Goal: Task Accomplishment & Management: Manage account settings

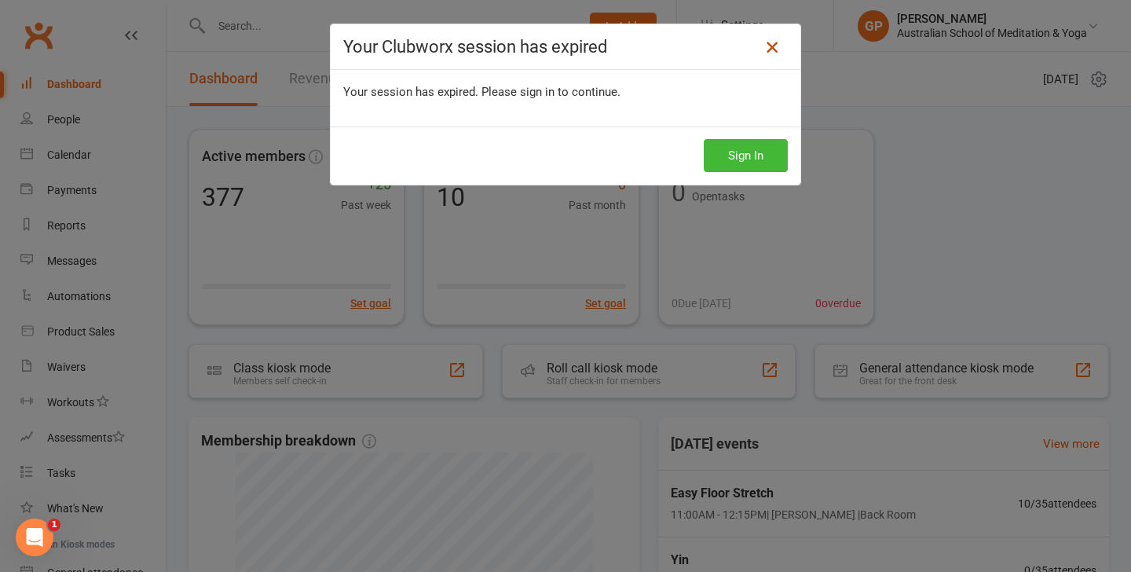
click at [769, 53] on icon at bounding box center [772, 47] width 19 height 19
click at [757, 157] on button "Sign In" at bounding box center [746, 155] width 84 height 33
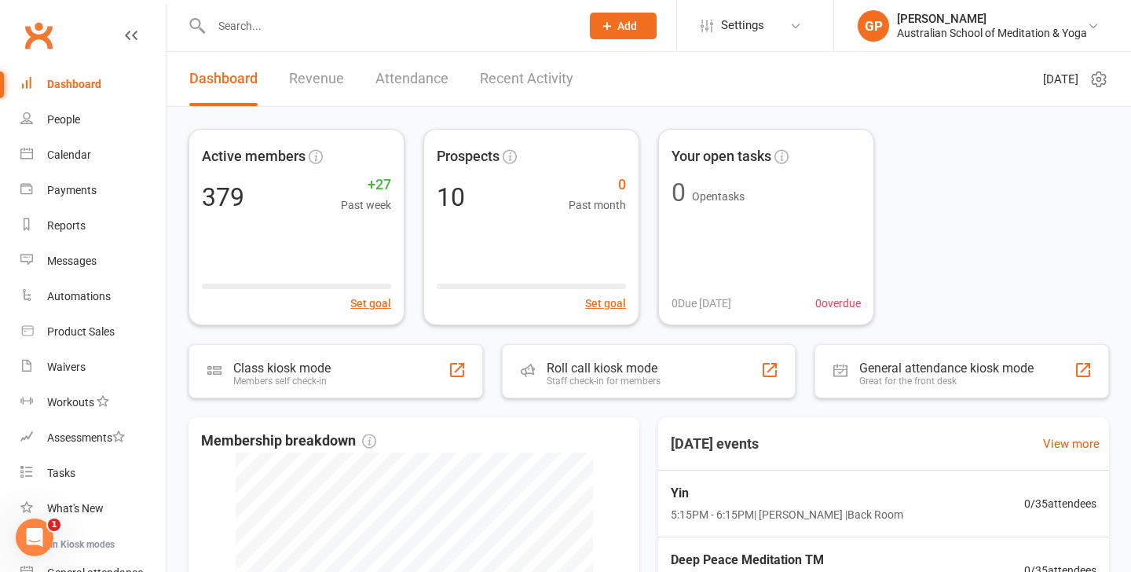
click at [970, 197] on div "Active members 379 +27 Past week Set goal Prospects 10 0 Past month Set goal Yo…" at bounding box center [649, 227] width 921 height 196
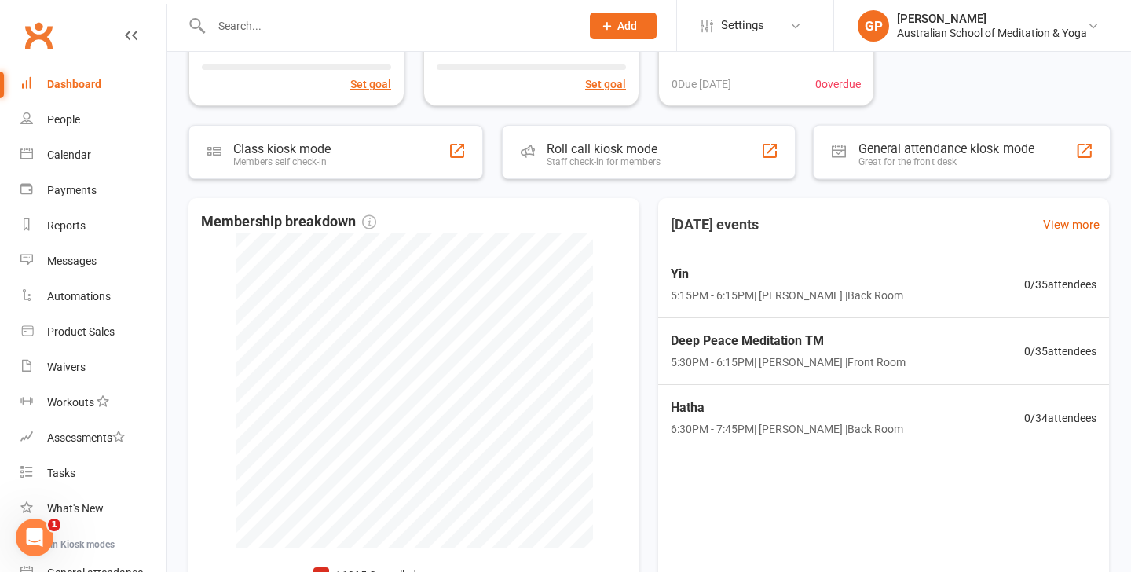
scroll to position [220, 0]
click at [96, 148] on link "Calendar" at bounding box center [92, 154] width 145 height 35
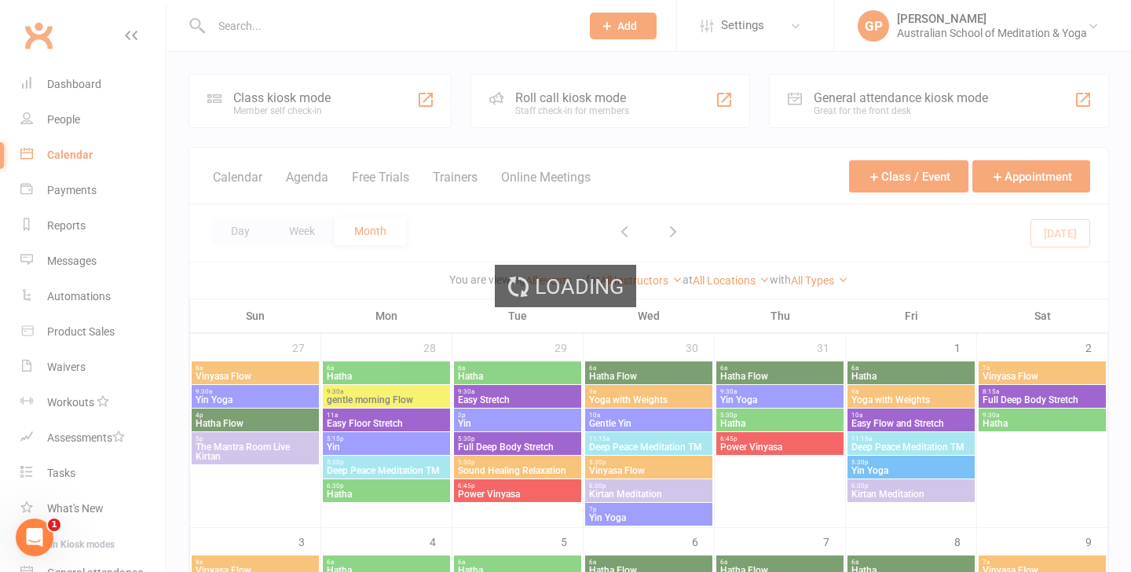
click at [168, 190] on div "Loading" at bounding box center [565, 286] width 1131 height 572
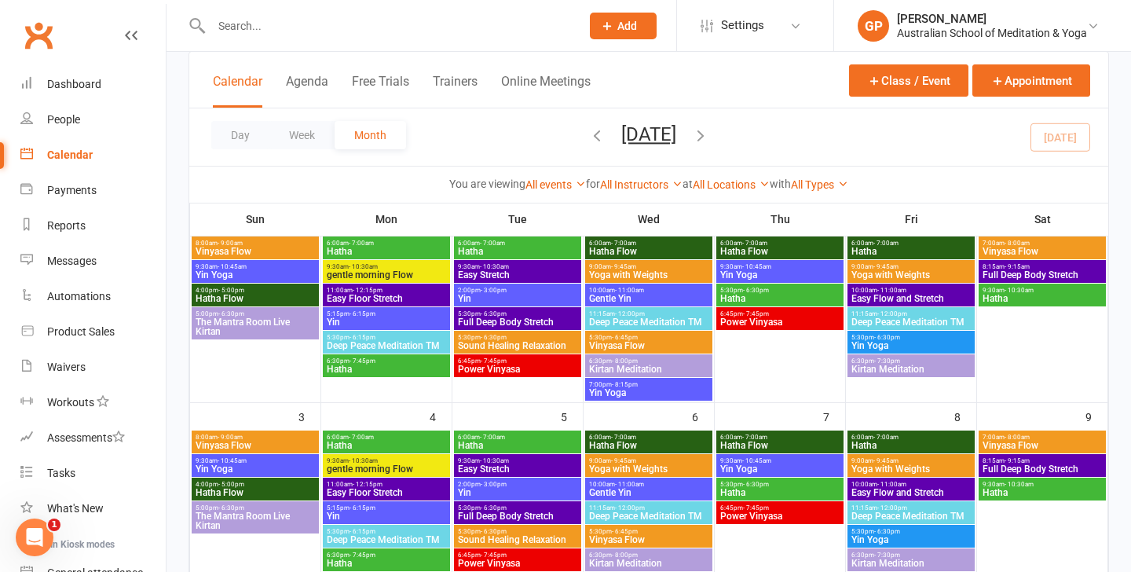
scroll to position [126, 0]
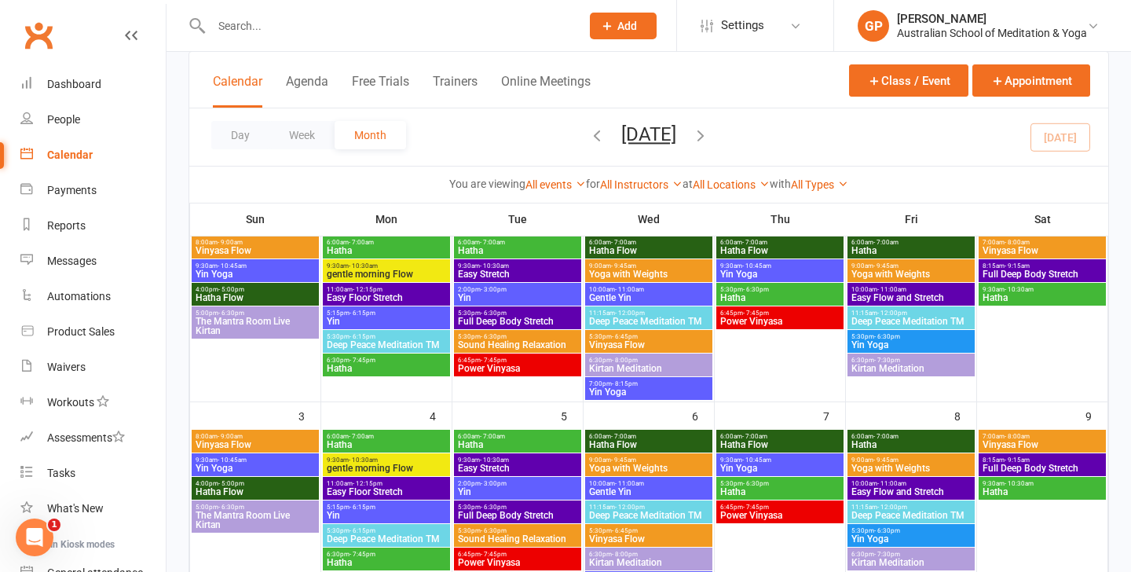
click at [250, 29] on input "text" at bounding box center [388, 26] width 363 height 22
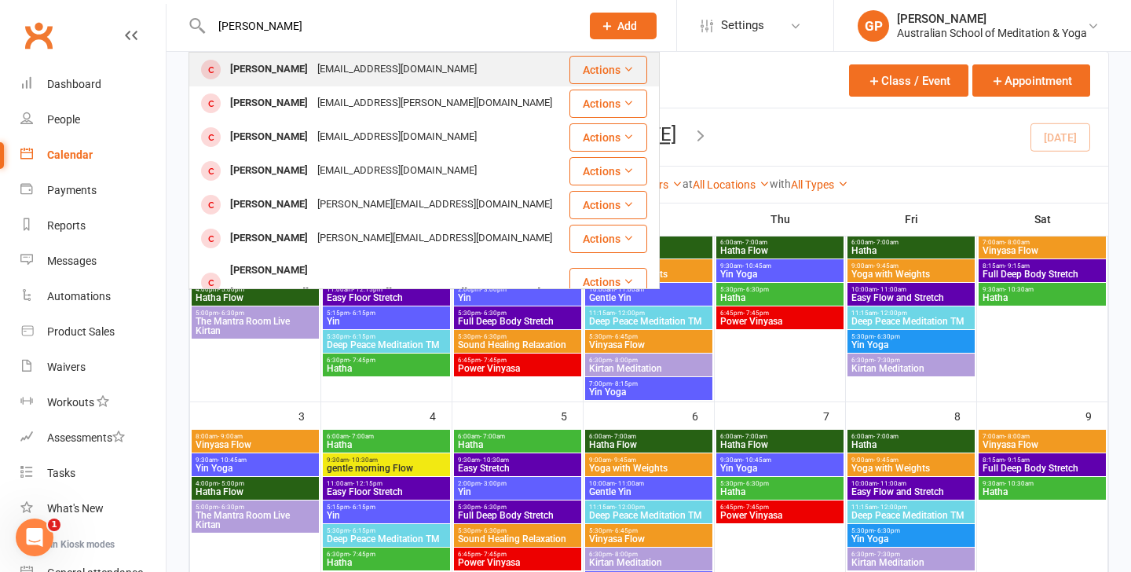
type input "[PERSON_NAME]"
click at [293, 75] on div "[PERSON_NAME]" at bounding box center [268, 69] width 87 height 23
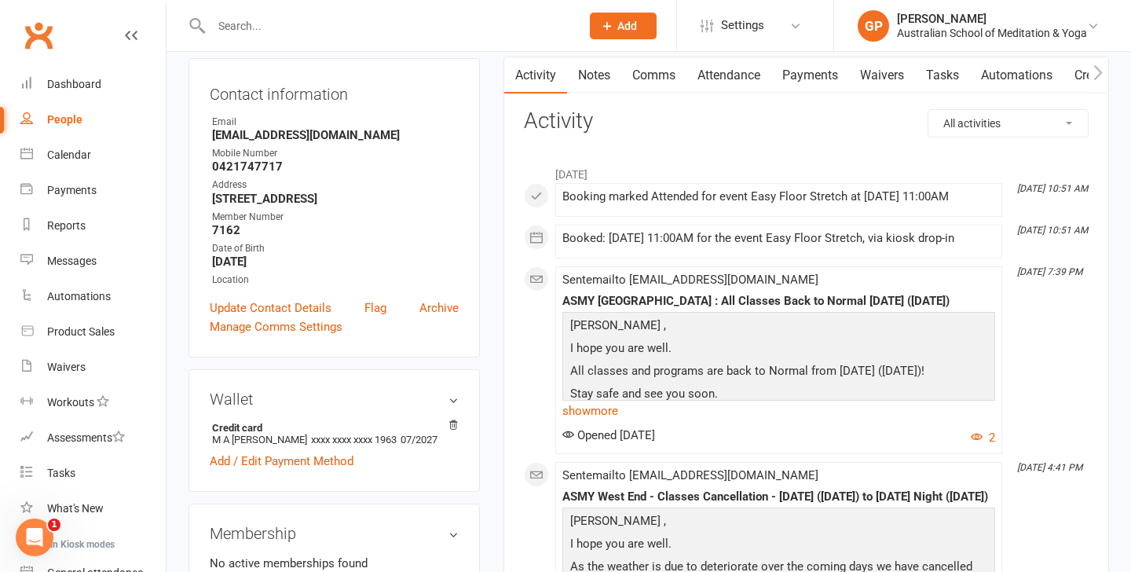
scroll to position [157, 0]
click at [264, 317] on link "Update Contact Details" at bounding box center [271, 307] width 122 height 19
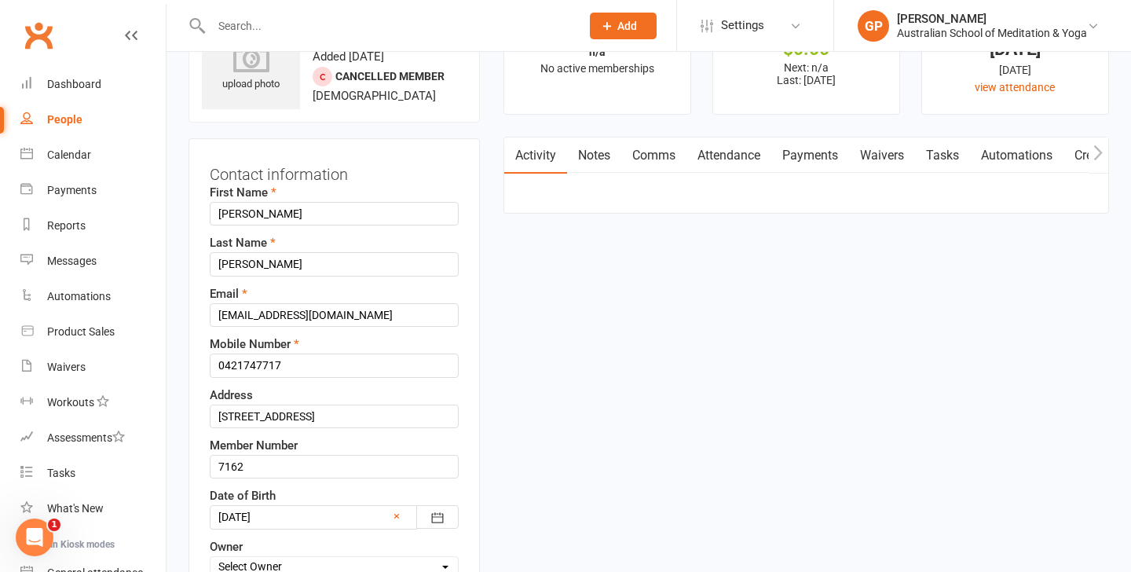
scroll to position [74, 0]
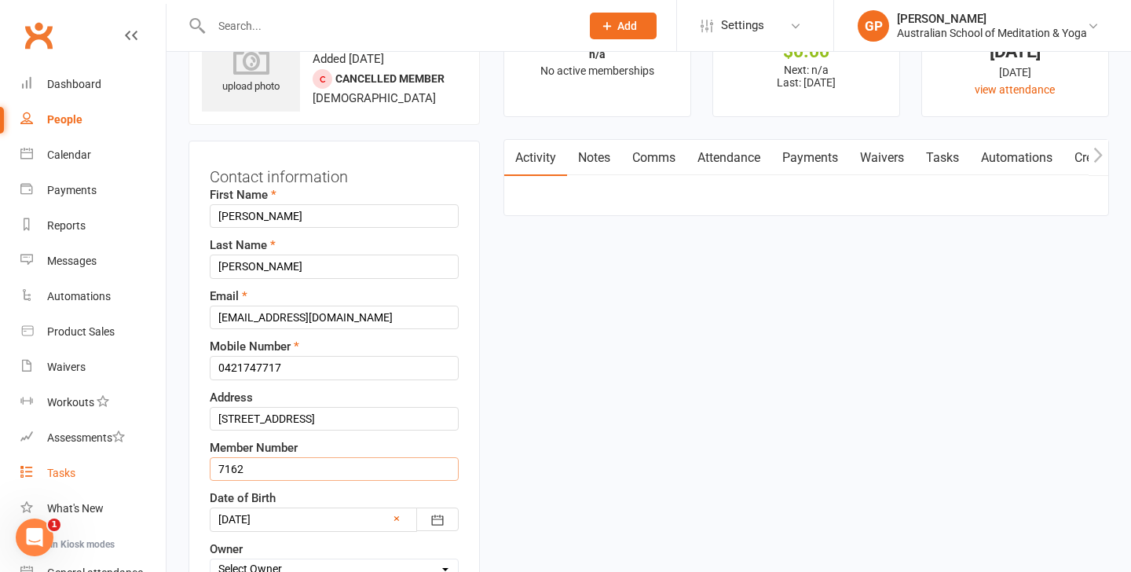
drag, startPoint x: 263, startPoint y: 473, endPoint x: 132, endPoint y: 467, distance: 131.3
type input "8413"
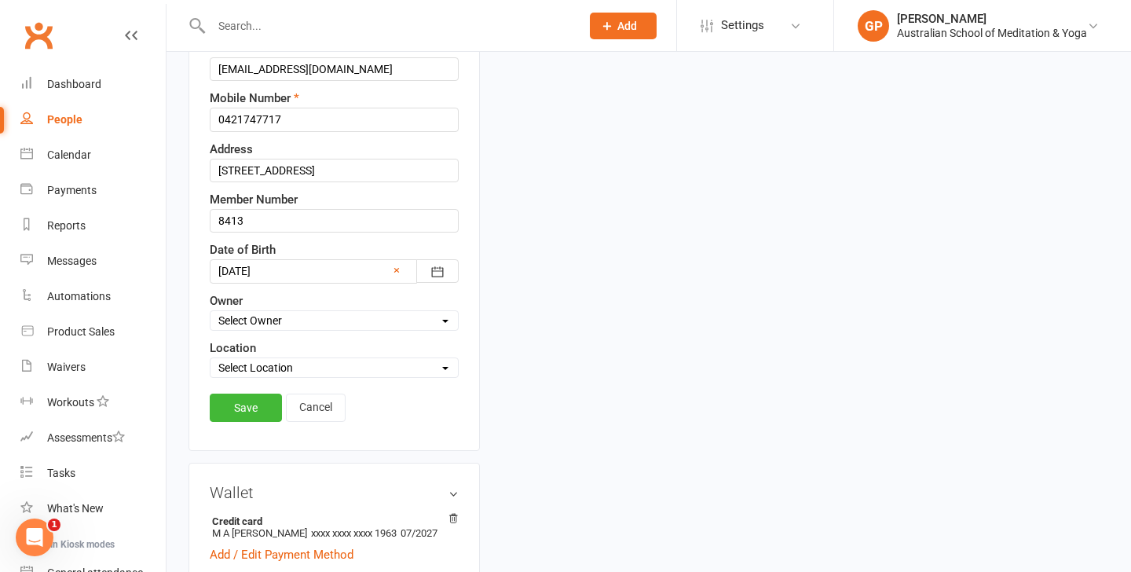
scroll to position [325, 0]
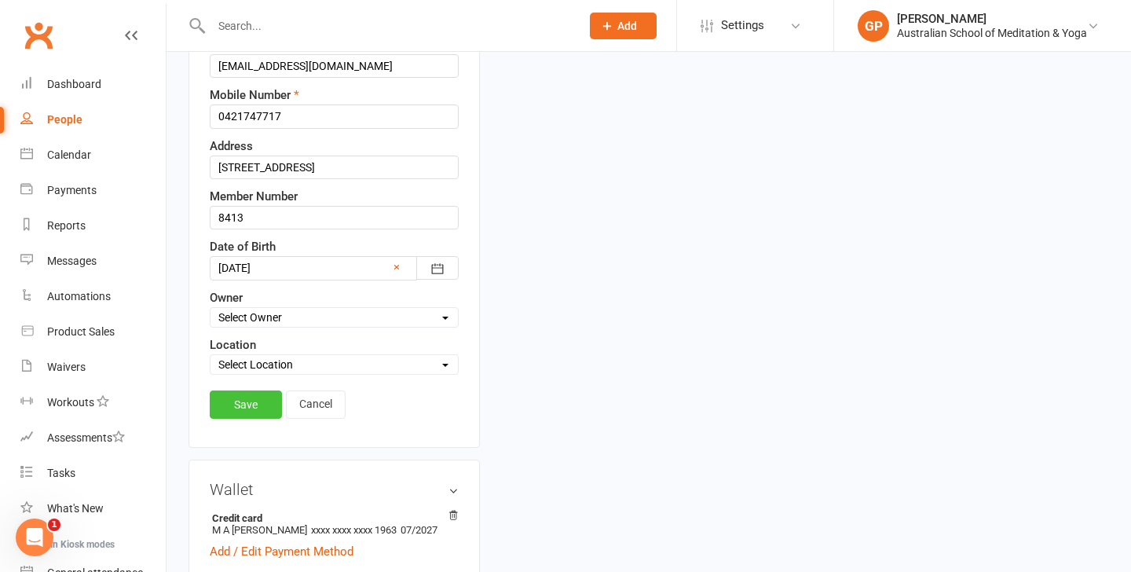
click at [232, 408] on link "Save" at bounding box center [246, 404] width 72 height 28
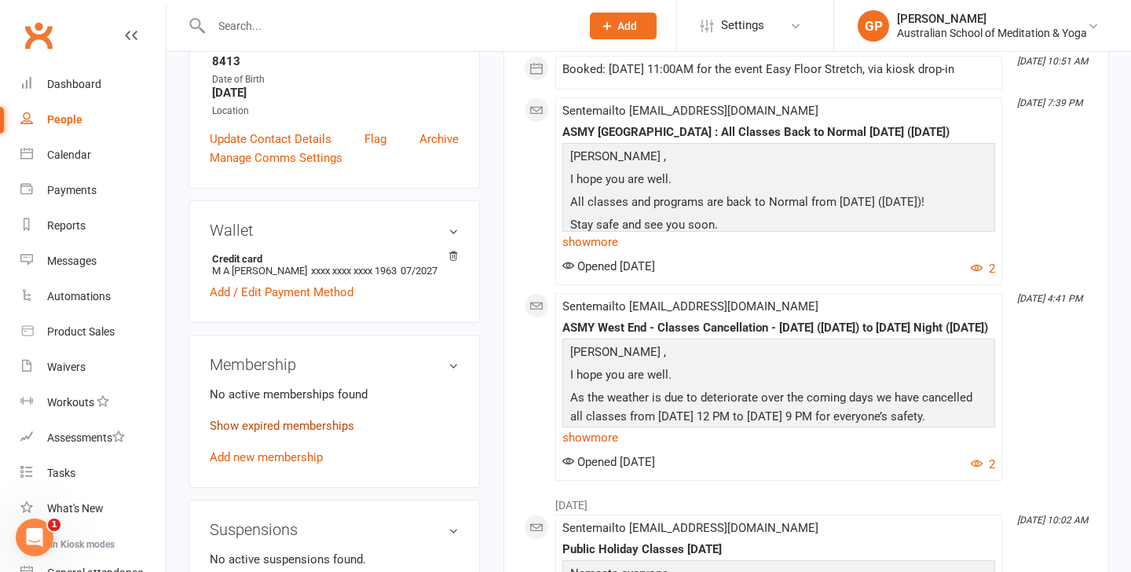
click at [289, 433] on link "Show expired memberships" at bounding box center [282, 426] width 145 height 14
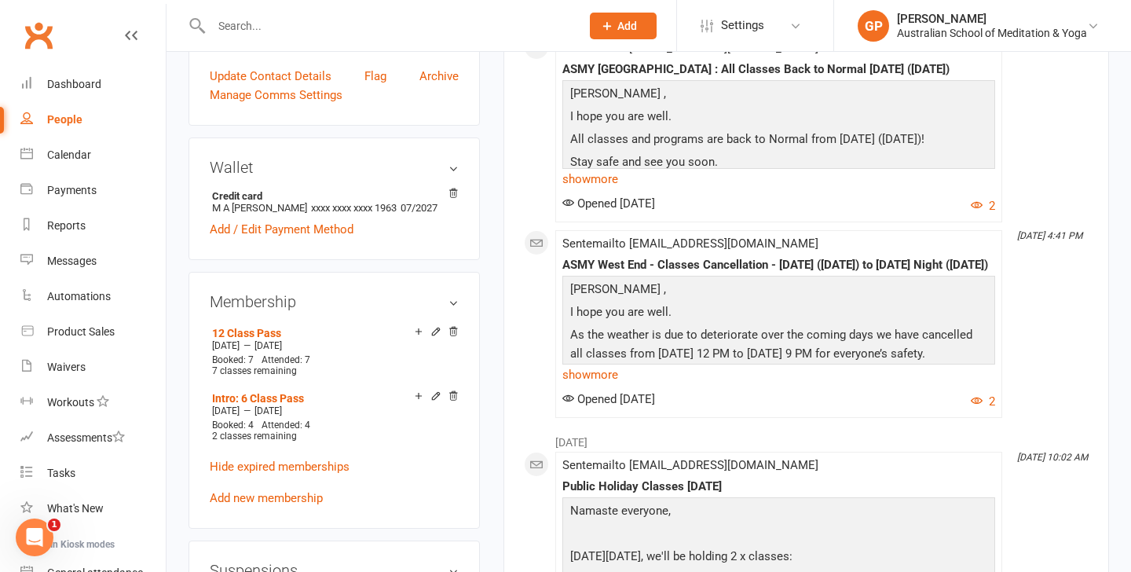
scroll to position [419, 0]
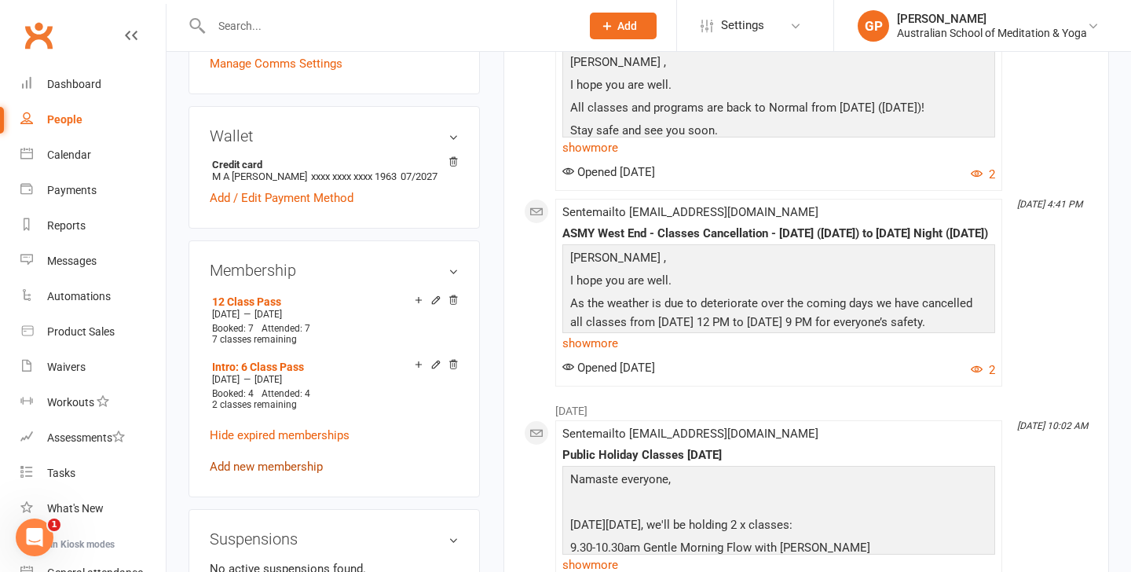
click at [263, 474] on link "Add new membership" at bounding box center [266, 467] width 113 height 14
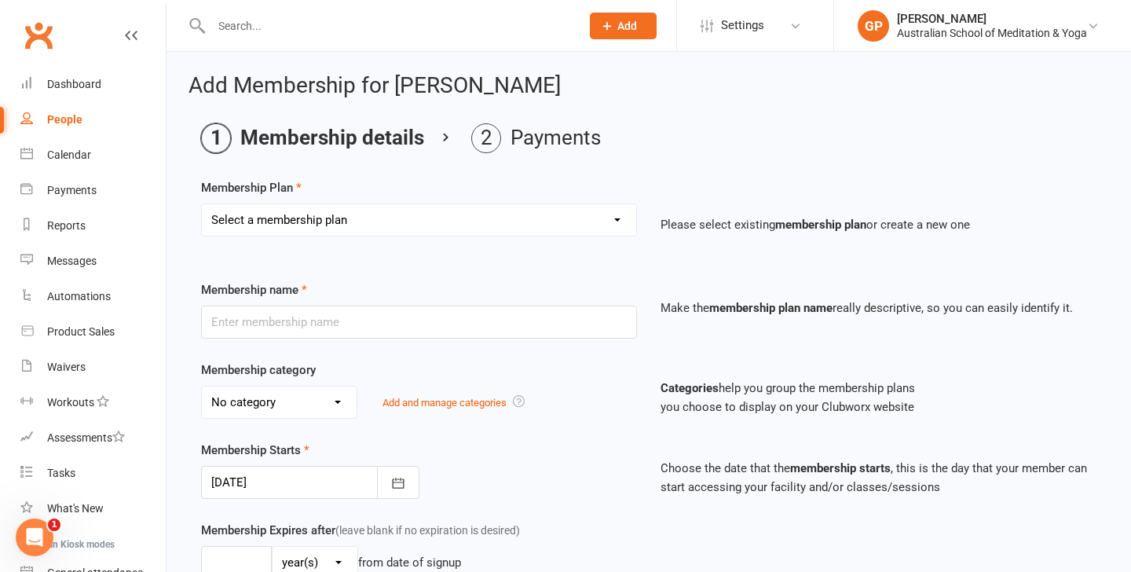
click at [406, 214] on select "Select a membership plan Create new Membership Plan Intro: Unlimited 1 Month Me…" at bounding box center [419, 219] width 434 height 31
select select "6"
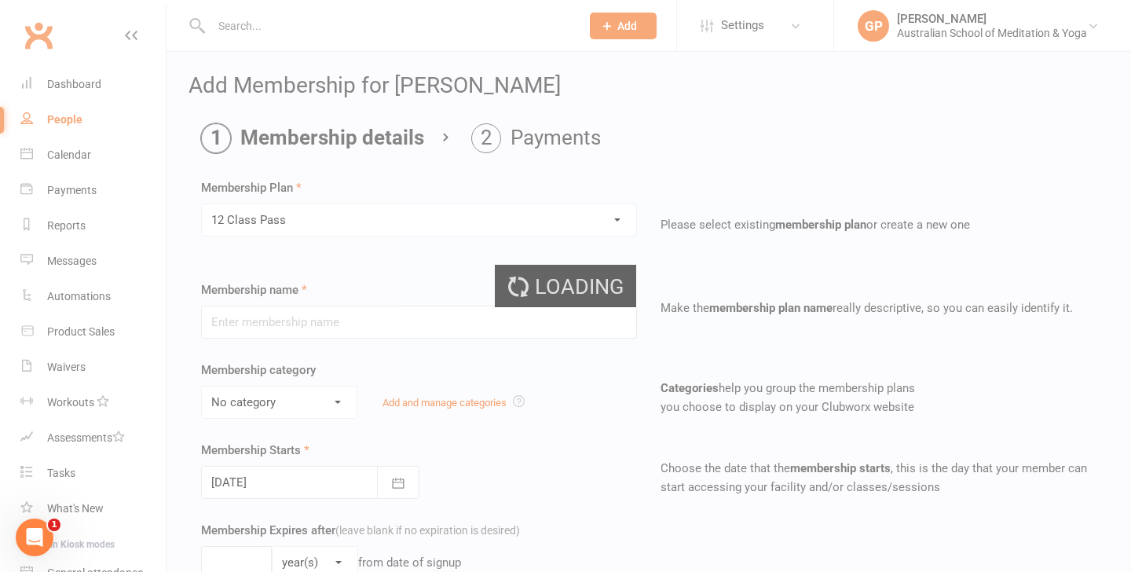
type input "12 Class Pass"
select select "5"
type input "6"
select select "2"
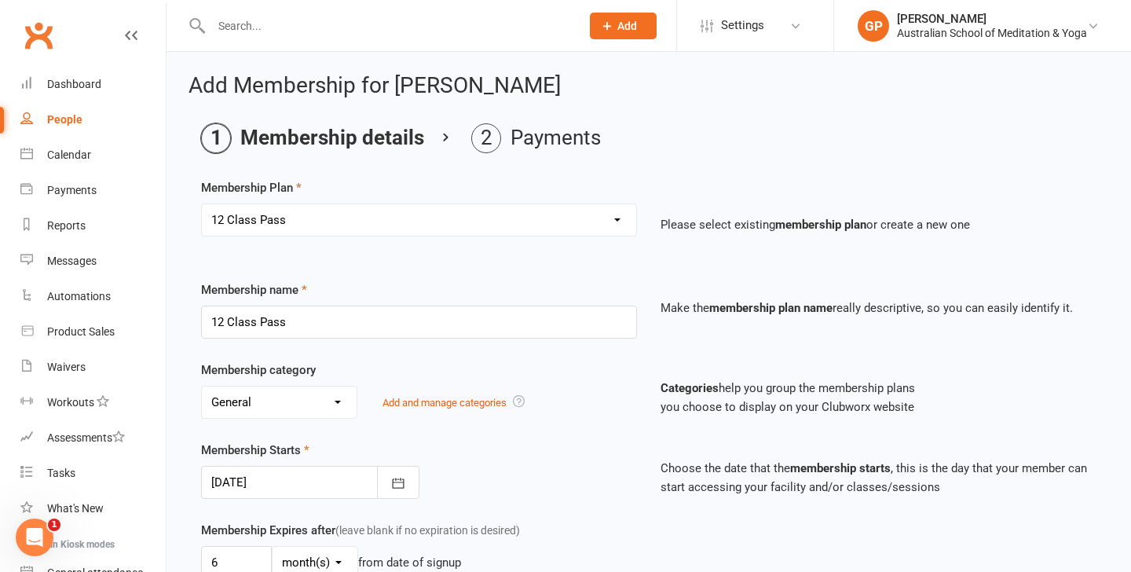
click at [573, 395] on div "No category Cabin Deep Peace Meditation Donation Donation class Festivals Gener…" at bounding box center [419, 402] width 436 height 33
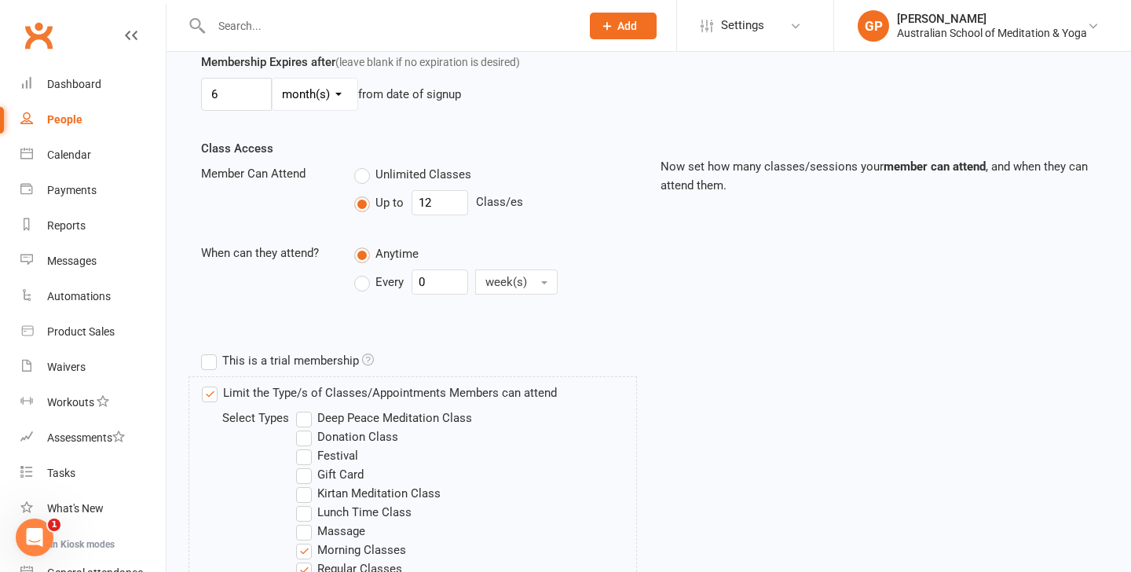
scroll to position [471, 0]
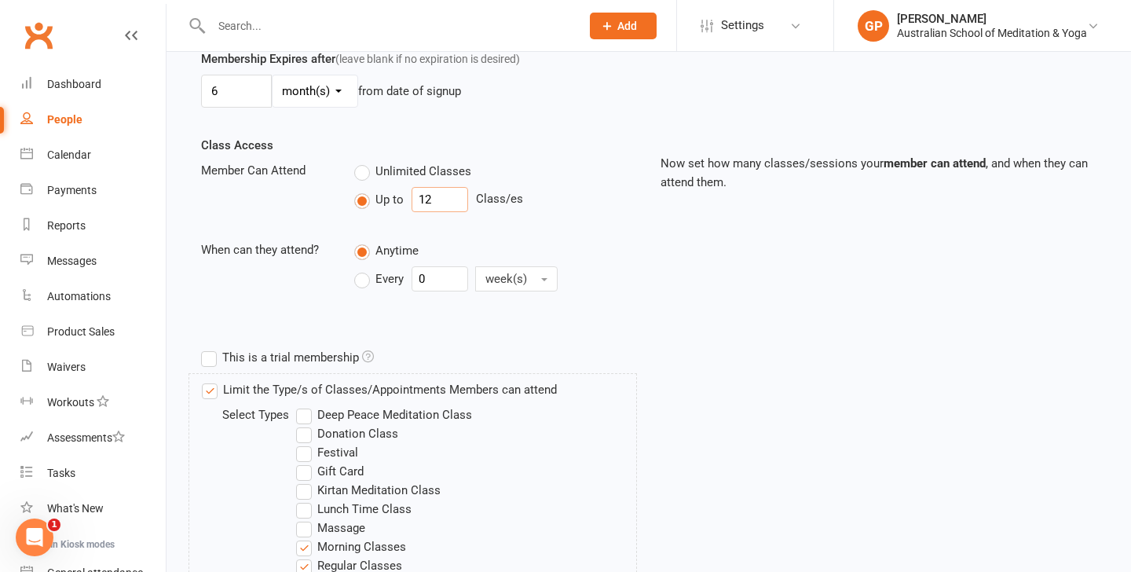
click at [436, 200] on input "12" at bounding box center [440, 199] width 57 height 25
type input "1"
type input "7"
click at [710, 280] on div "Class Access Member Can Attend Unlimited Classes Up to 7 Class/es When can they…" at bounding box center [648, 239] width 919 height 206
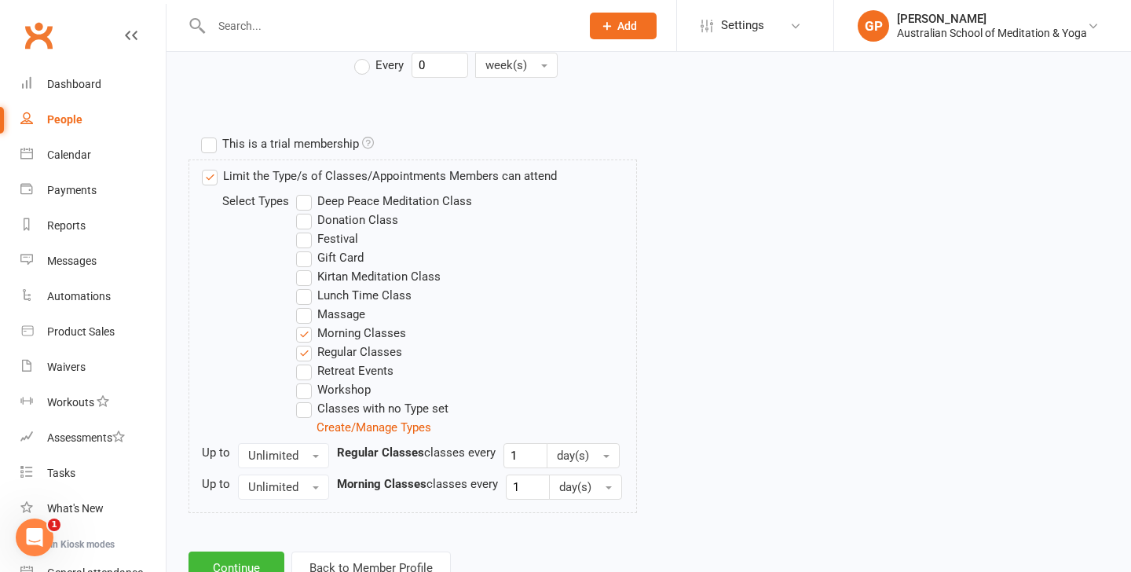
scroll to position [742, 0]
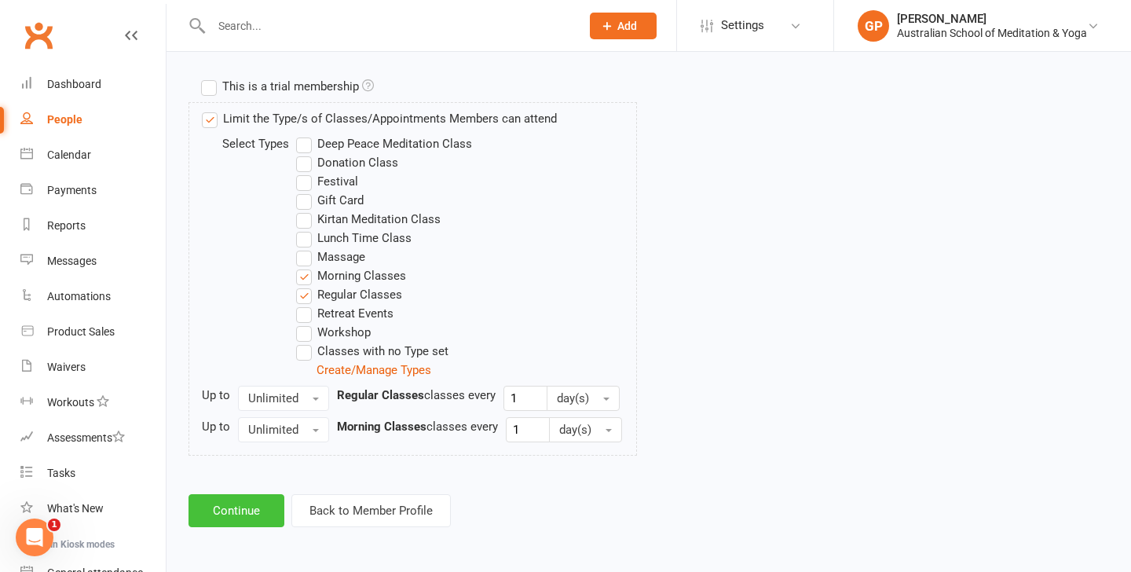
click at [254, 498] on button "Continue" at bounding box center [237, 510] width 96 height 33
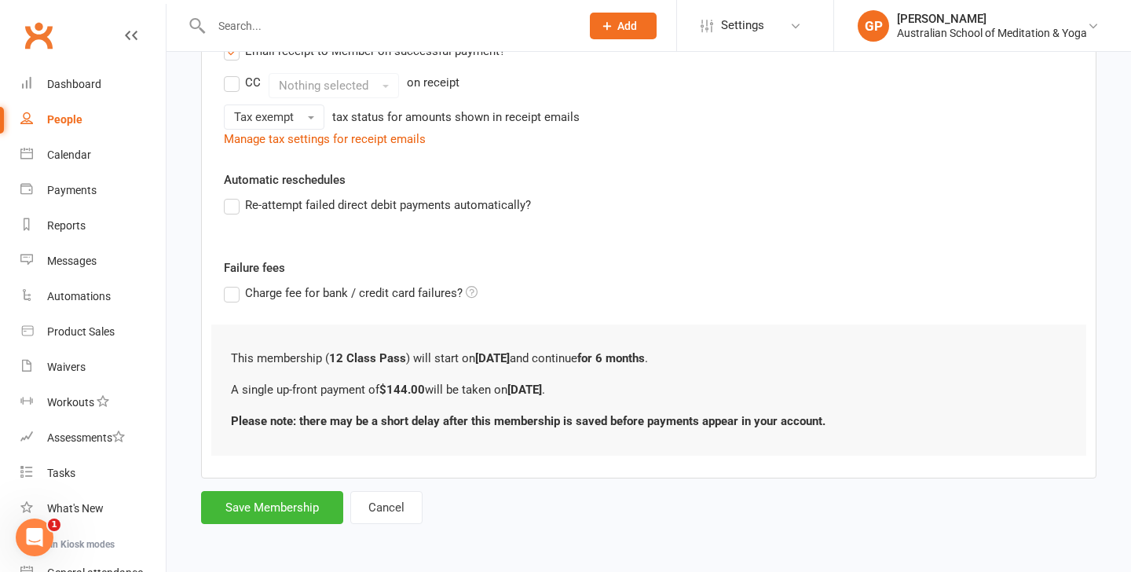
scroll to position [0, 0]
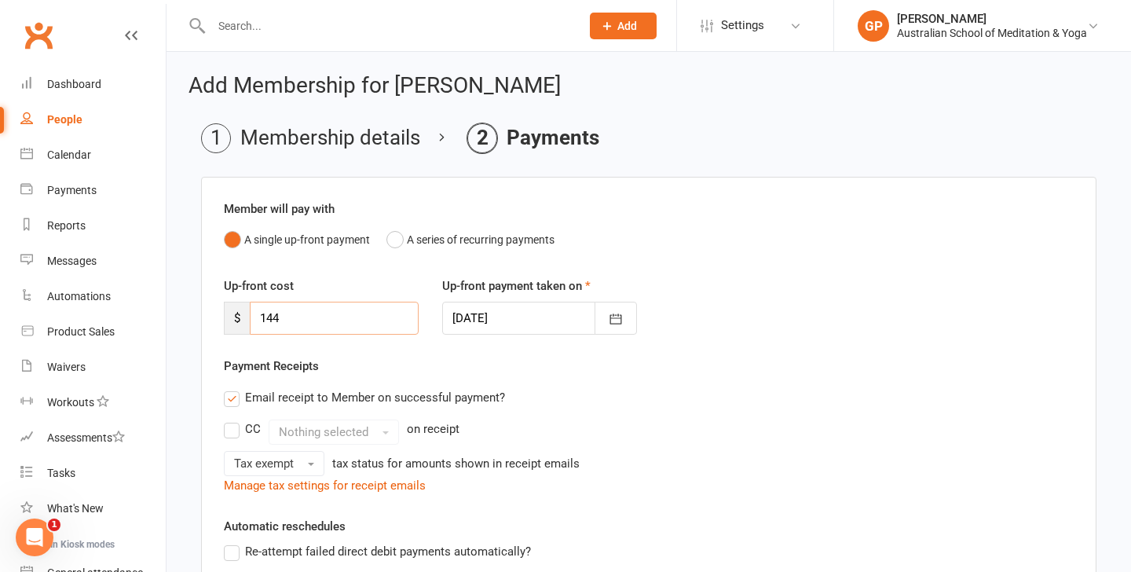
drag, startPoint x: 288, startPoint y: 311, endPoint x: 240, endPoint y: 311, distance: 47.1
click at [239, 311] on div "$ 144" at bounding box center [321, 318] width 195 height 33
type input "0"
click at [842, 350] on div "Up-front cost $ 0 Up-front payment taken on 11 Aug 2025 August 2025 Sun Mon Tue…" at bounding box center [649, 317] width 874 height 80
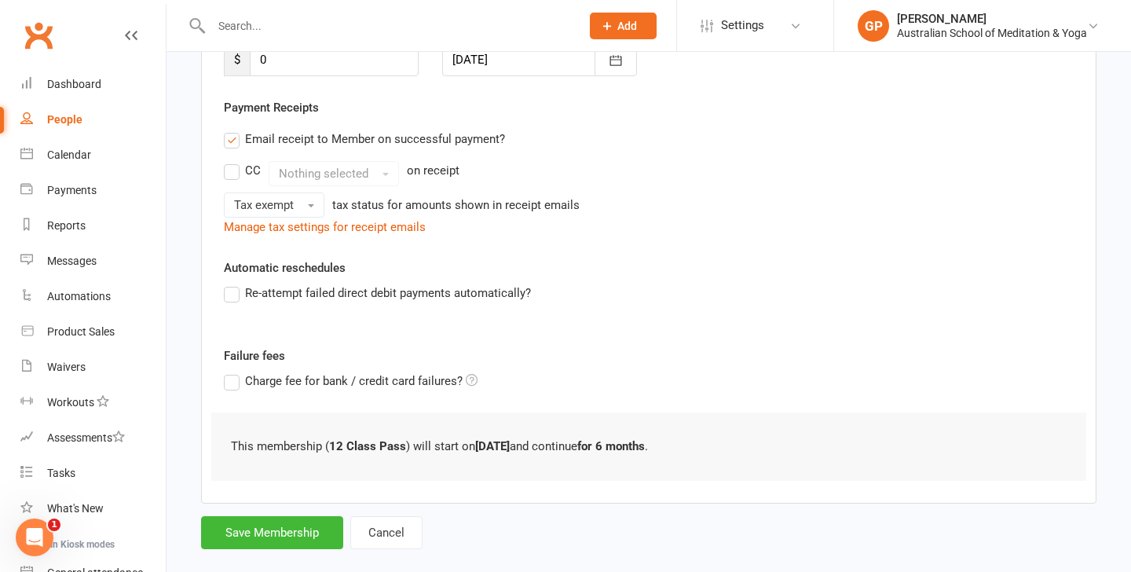
scroll to position [284, 0]
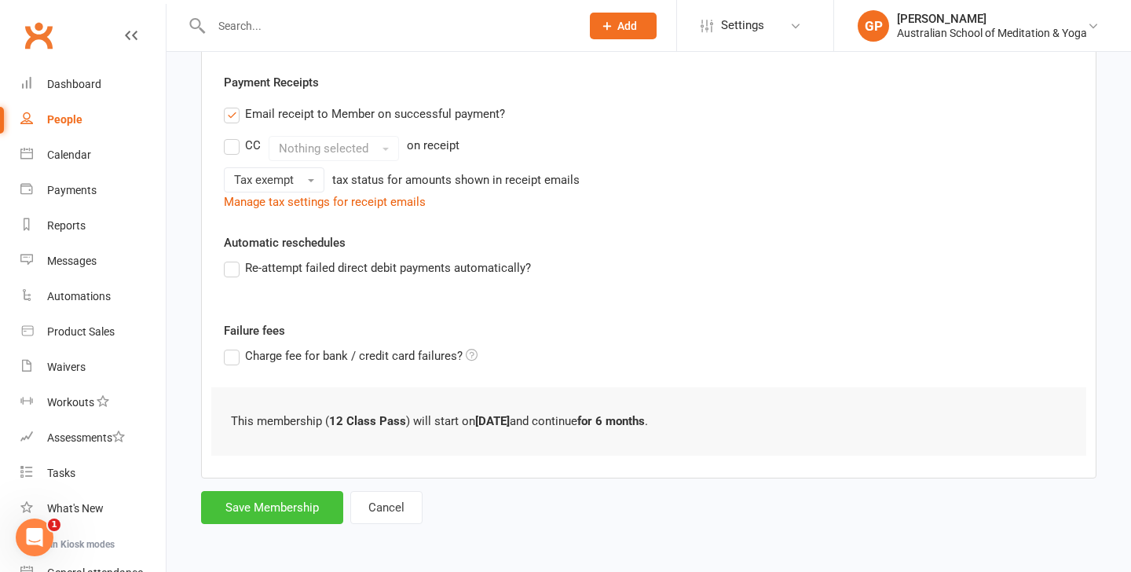
click at [235, 515] on button "Save Membership" at bounding box center [272, 507] width 142 height 33
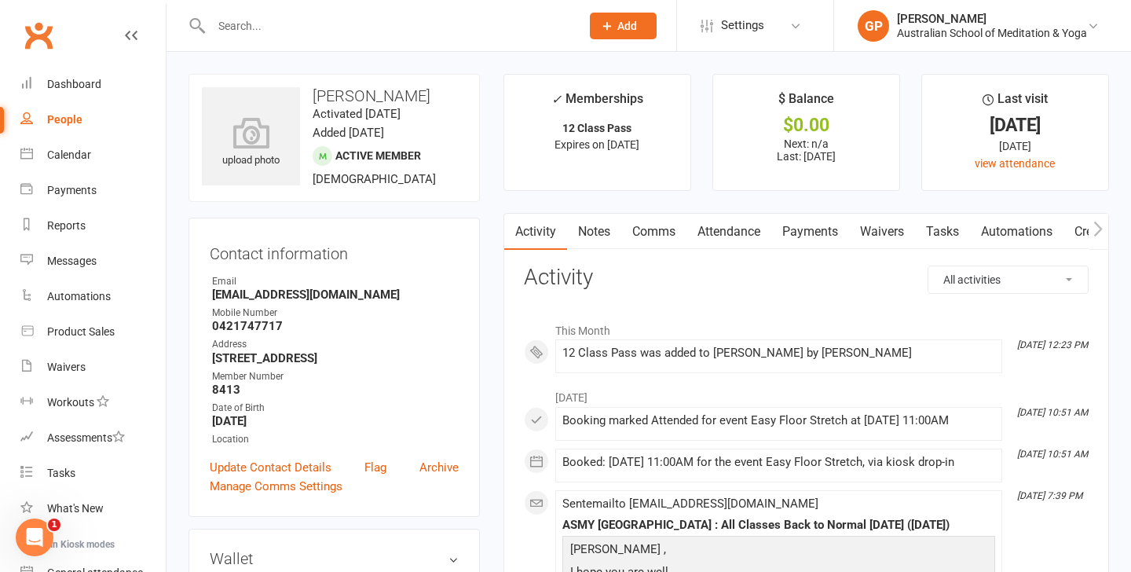
click at [802, 220] on link "Payments" at bounding box center [810, 232] width 78 height 36
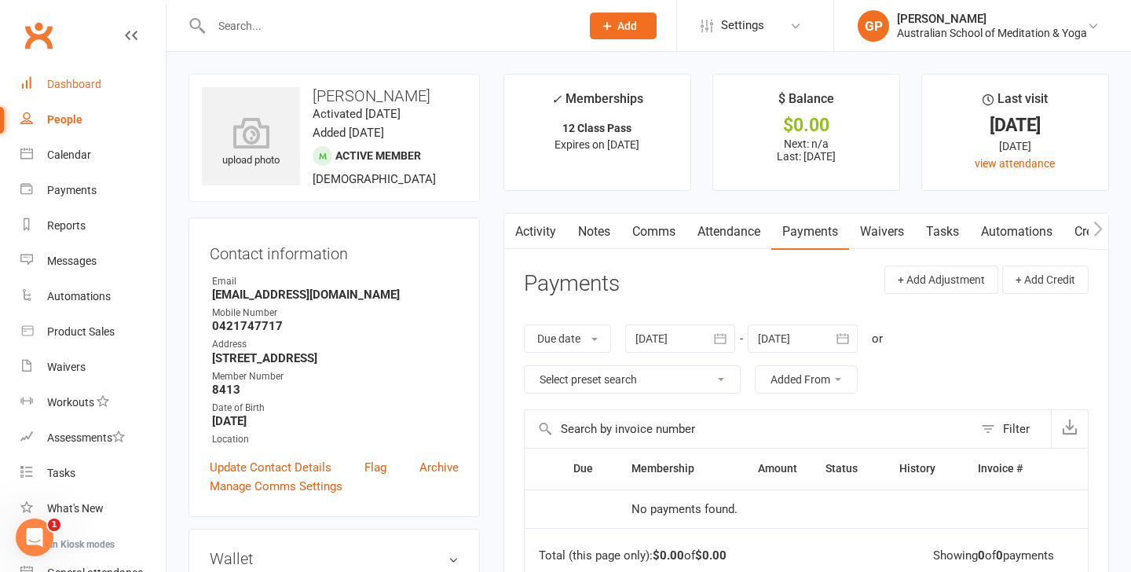
click at [74, 79] on div "Dashboard" at bounding box center [74, 84] width 54 height 13
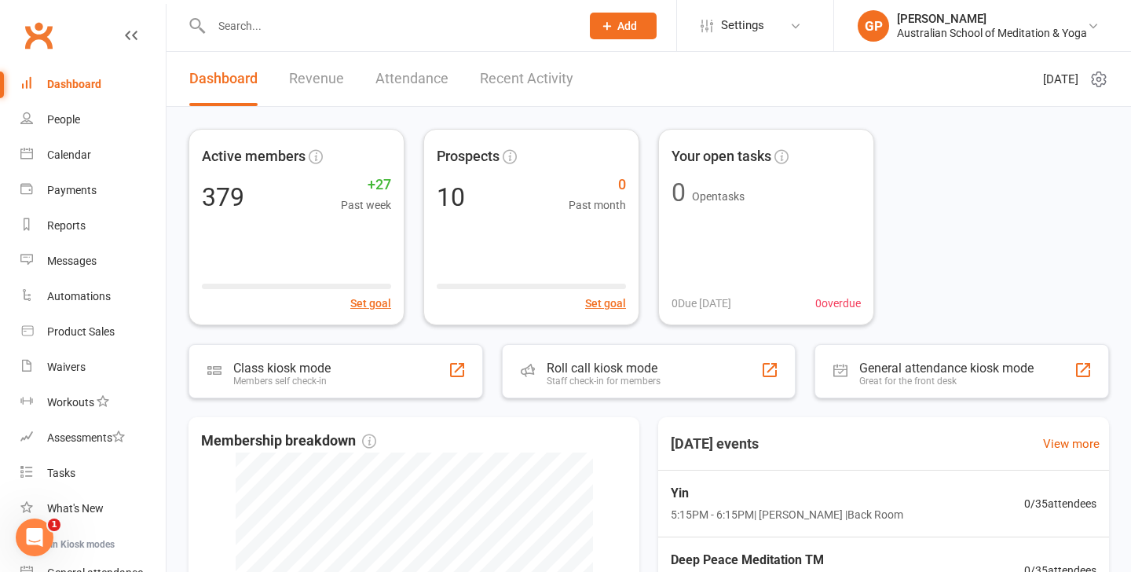
click at [174, 180] on div "Active members 379 +27 Past week Set goal Prospects 10 0 Past month Set goal Yo…" at bounding box center [649, 495] width 965 height 777
click at [965, 221] on div "Active members 379 +27 Past week Set goal Prospects 10 0 Past month Set goal Yo…" at bounding box center [649, 227] width 921 height 196
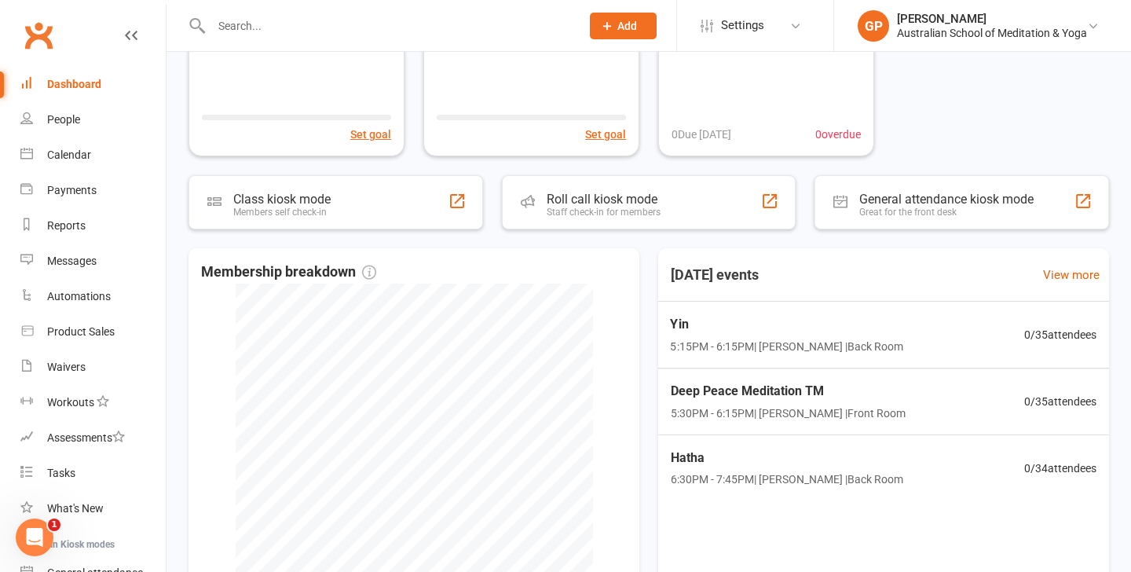
scroll to position [137, 0]
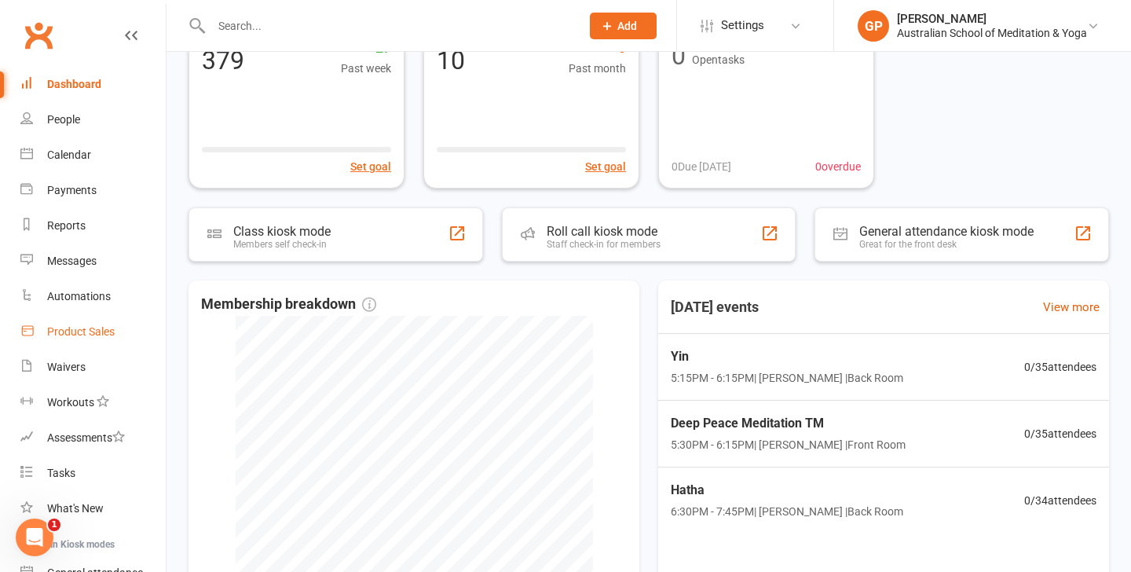
click at [102, 335] on div "Product Sales" at bounding box center [81, 331] width 68 height 13
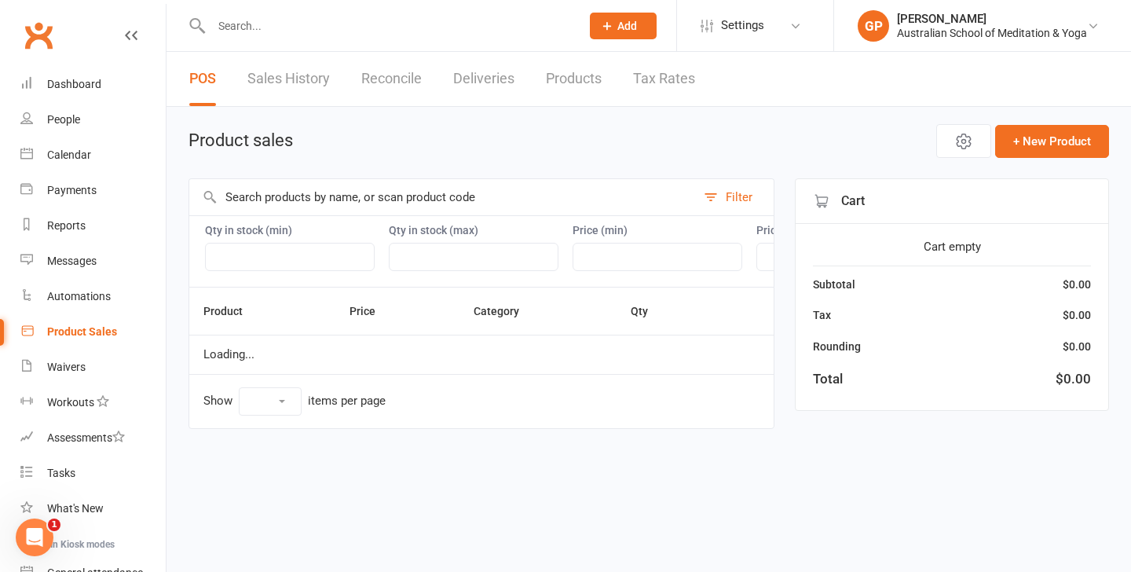
select select "50"
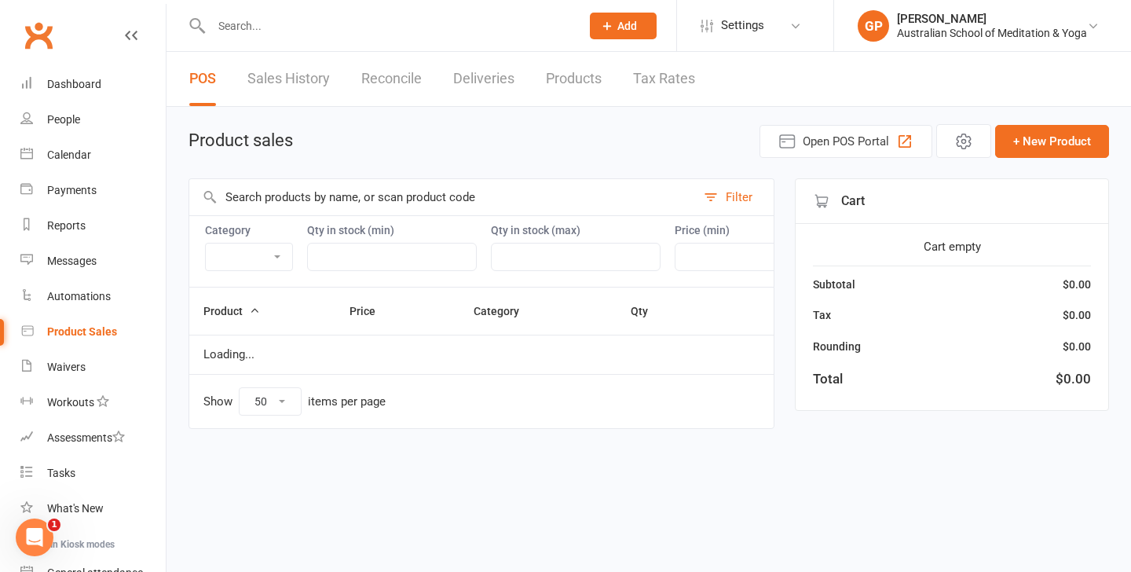
click at [249, 195] on input "text" at bounding box center [442, 197] width 507 height 36
type input "j"
type input "r"
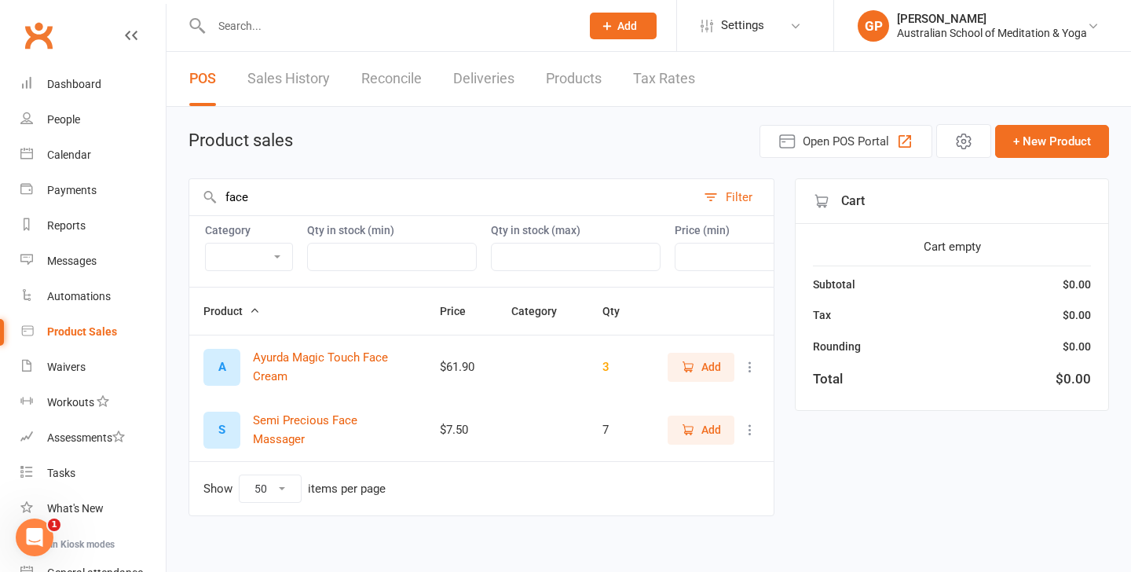
type input "face"
click at [710, 434] on span "Add" at bounding box center [712, 429] width 20 height 17
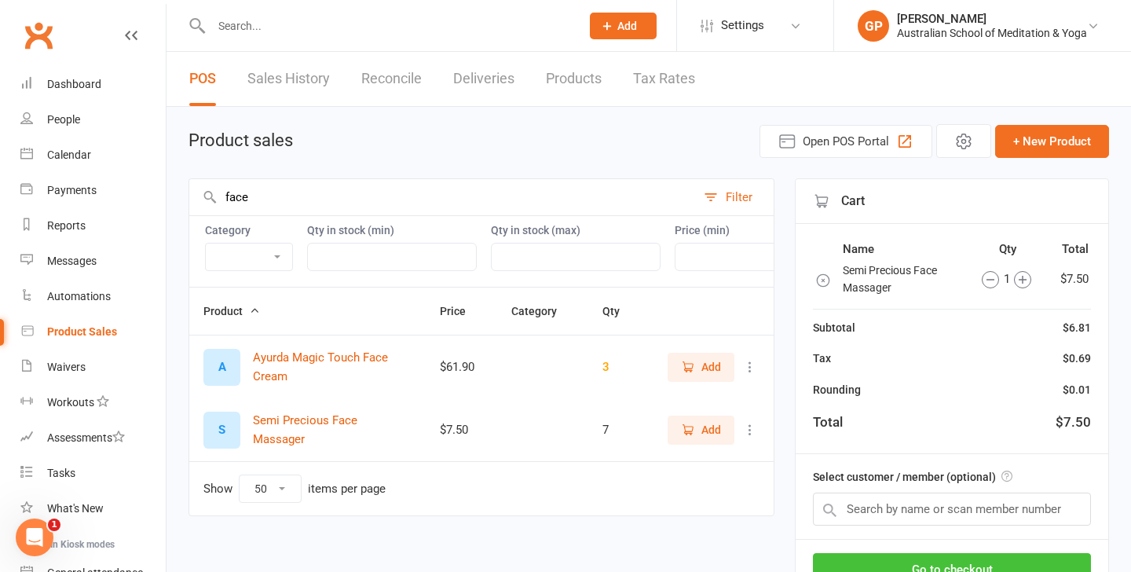
click at [921, 561] on button "Go to checkout" at bounding box center [952, 569] width 278 height 33
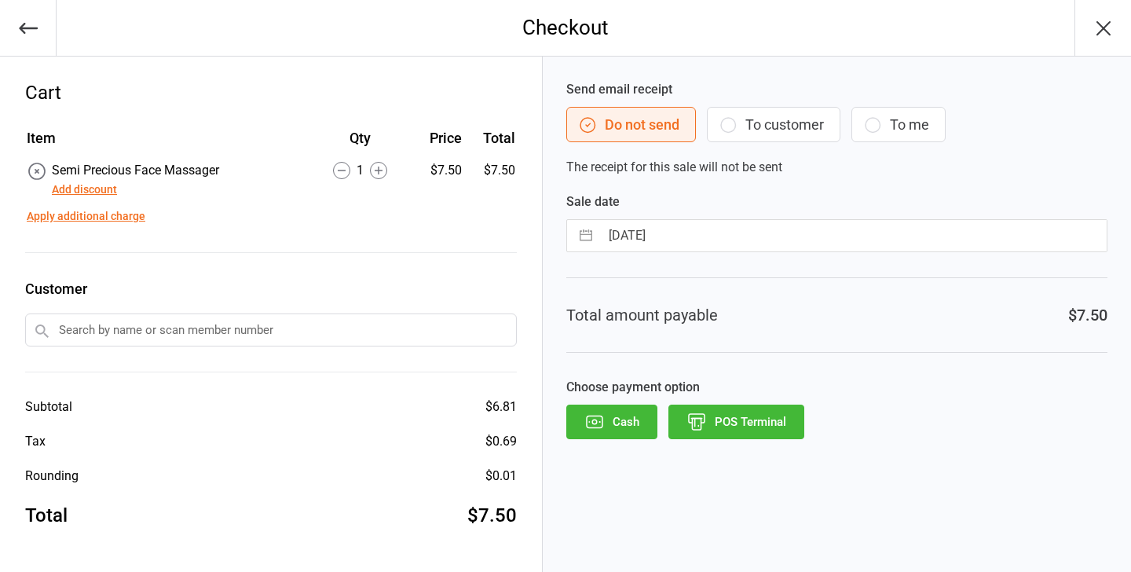
click at [738, 422] on button "POS Terminal" at bounding box center [737, 422] width 136 height 35
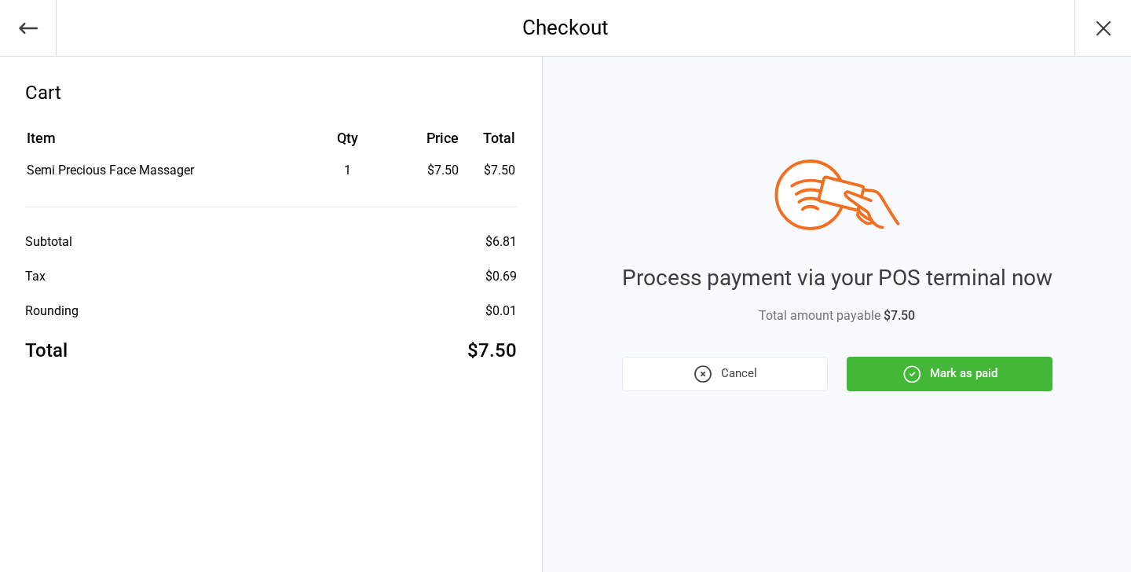
click at [920, 387] on button "Mark as paid" at bounding box center [950, 374] width 206 height 35
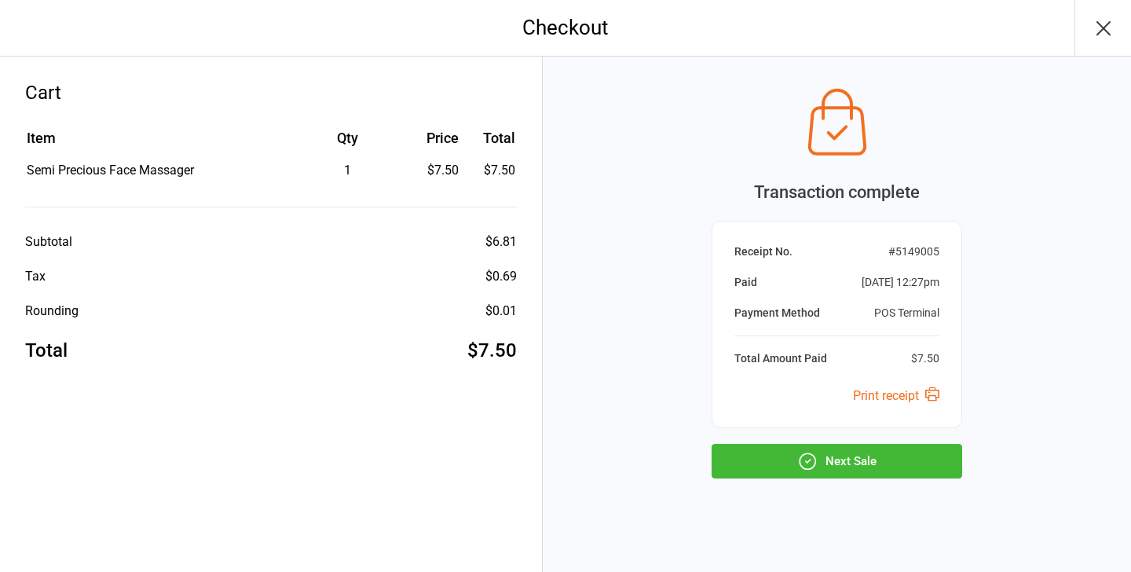
click at [816, 467] on icon "button" at bounding box center [807, 461] width 20 height 20
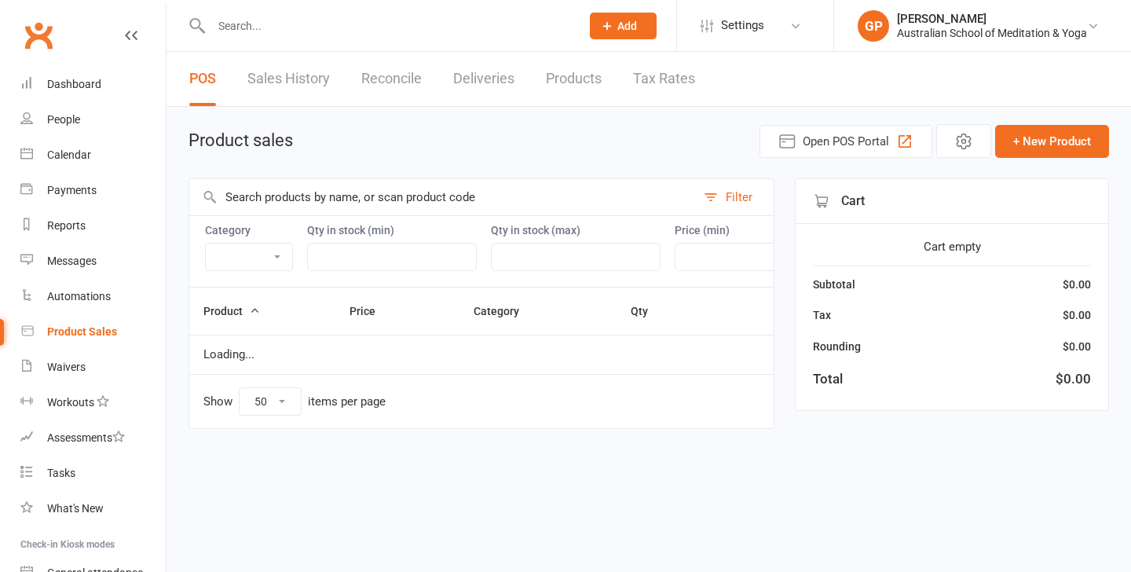
select select "50"
